Goal: Task Accomplishment & Management: Use online tool/utility

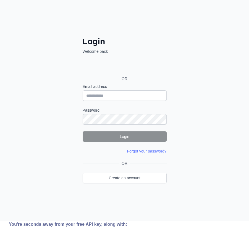
scroll to position [28, 0]
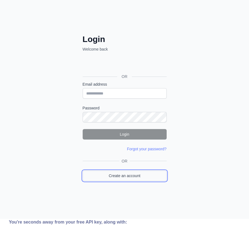
click at [143, 172] on link "Create an account" at bounding box center [125, 176] width 84 height 11
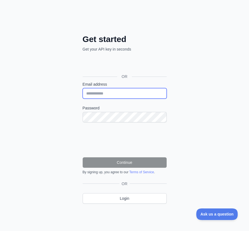
click at [110, 95] on input "Email address" at bounding box center [125, 93] width 84 height 11
paste input "**********"
type input "**********"
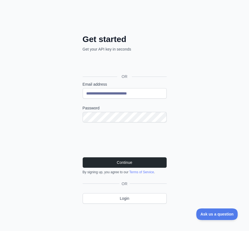
click at [206, 151] on div "**********" at bounding box center [124, 103] width 249 height 262
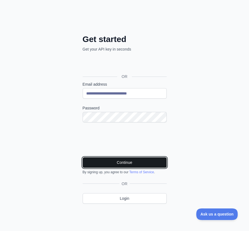
click at [125, 162] on button "Continue" at bounding box center [125, 162] width 84 height 11
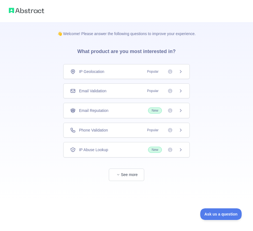
click at [74, 89] on icon at bounding box center [73, 91] width 6 height 6
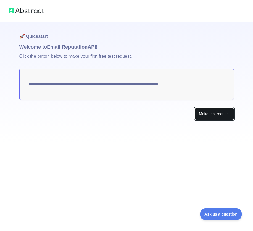
click at [209, 110] on button "Make test request" at bounding box center [214, 114] width 39 height 12
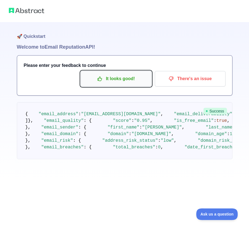
click at [112, 80] on p "It looks good!" at bounding box center [116, 78] width 62 height 9
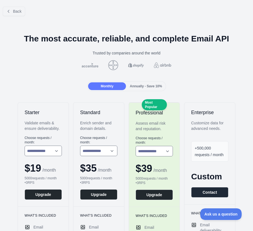
click at [18, 6] on div "Back" at bounding box center [126, 11] width 253 height 18
click at [16, 11] on span "Back" at bounding box center [17, 11] width 9 height 4
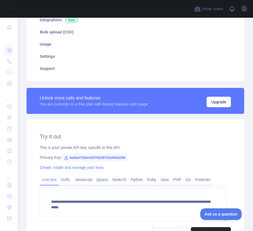
scroll to position [111, 0]
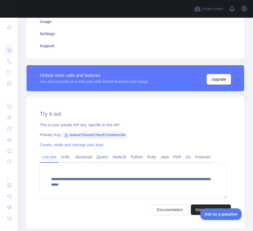
click at [96, 137] on span "8a66af7038ef42f792d57f316f6dd356" at bounding box center [95, 135] width 66 height 8
click at [145, 134] on div "Primary Key: 8a66af7038ef42f792d57f316f6dd356" at bounding box center [135, 135] width 191 height 6
click at [111, 135] on span "8a66af7038ef42f792d57f316f6dd356" at bounding box center [95, 135] width 66 height 8
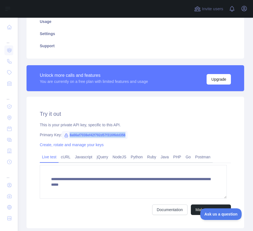
click at [111, 135] on span "8a66af7038ef42f792d57f316f6dd356" at bounding box center [95, 135] width 66 height 8
copy span "8a66af7038ef42f792d57f316f6dd356"
